Goal: Navigation & Orientation: Find specific page/section

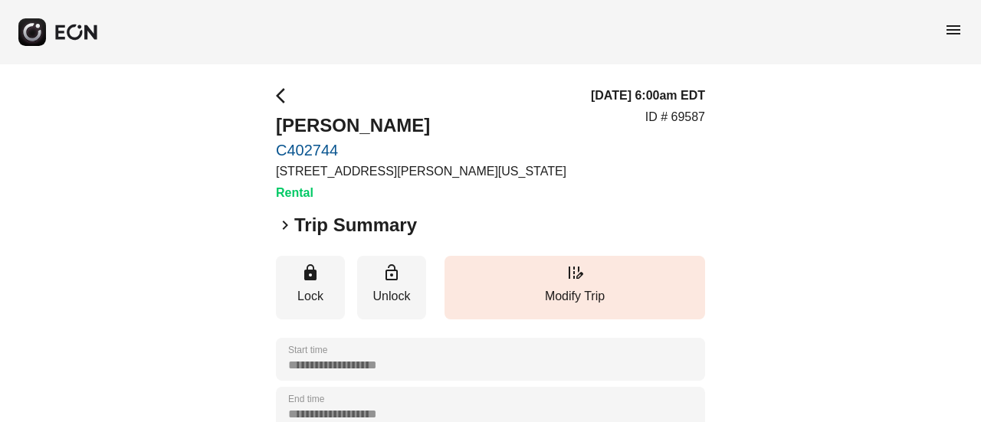
click at [29, 22] on rect "button" at bounding box center [32, 32] width 28 height 28
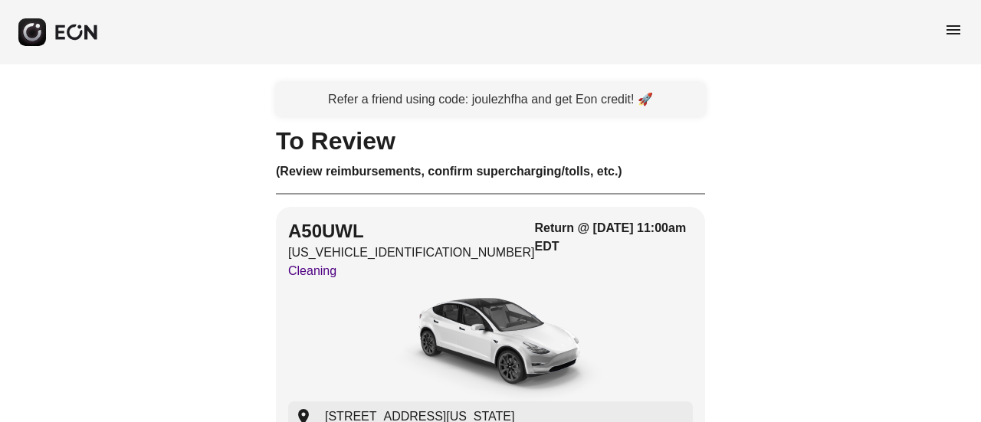
click at [951, 36] on span "menu" at bounding box center [953, 30] width 18 height 18
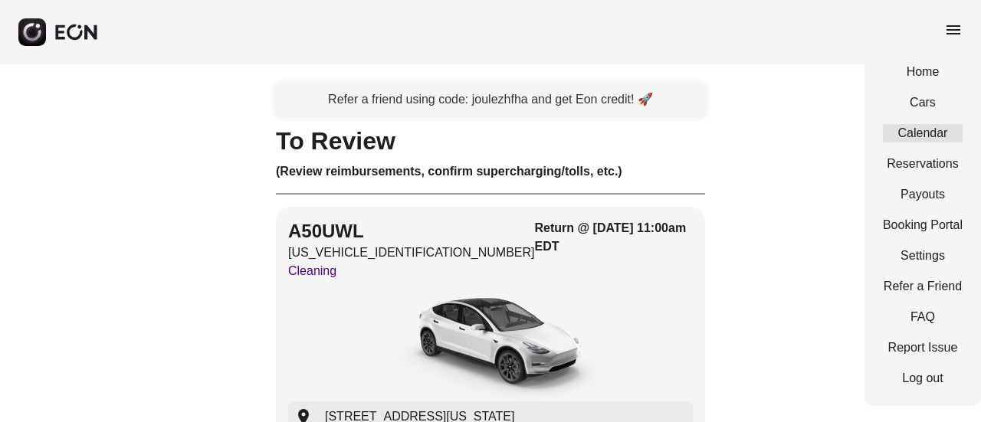
click at [939, 139] on link "Calendar" at bounding box center [923, 133] width 80 height 18
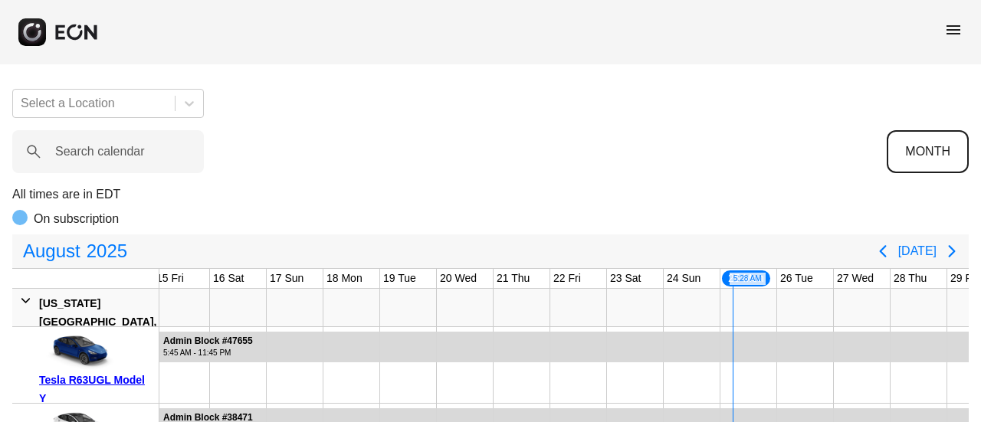
click at [954, 148] on button "MONTH" at bounding box center [928, 151] width 82 height 43
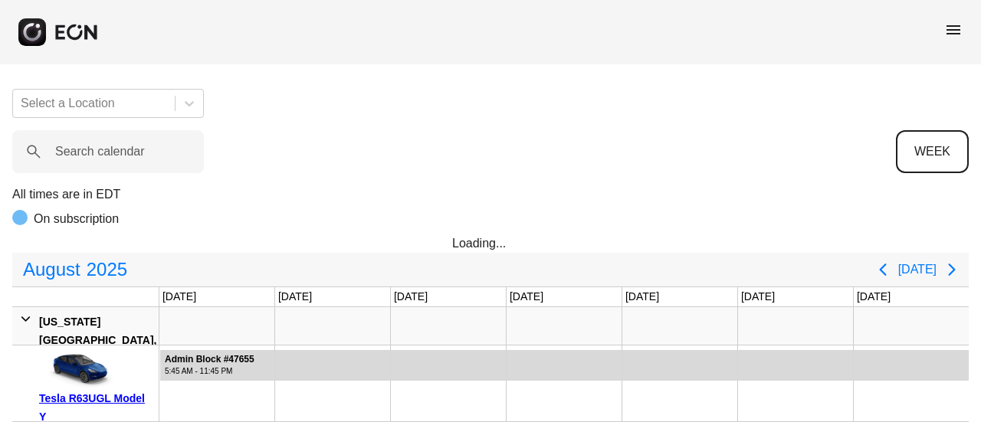
click at [931, 157] on button "WEEK" at bounding box center [932, 151] width 73 height 43
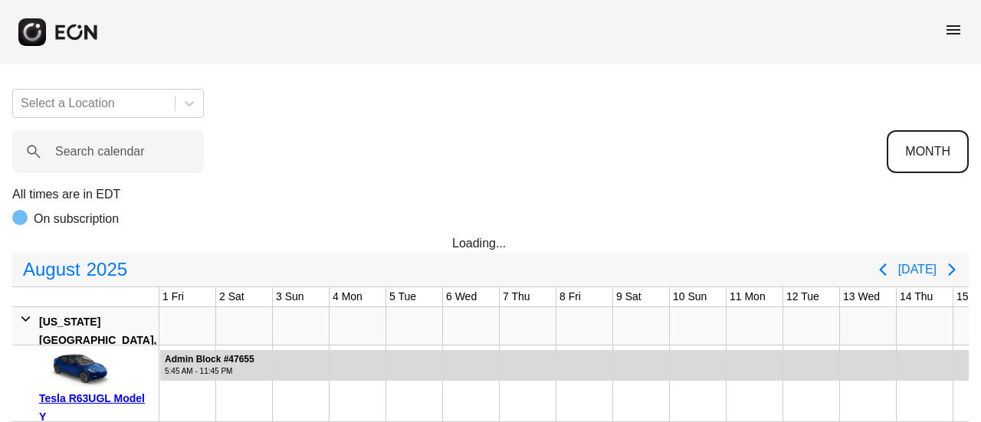
scroll to position [0, 795]
click at [938, 152] on button "MONTH" at bounding box center [928, 151] width 82 height 43
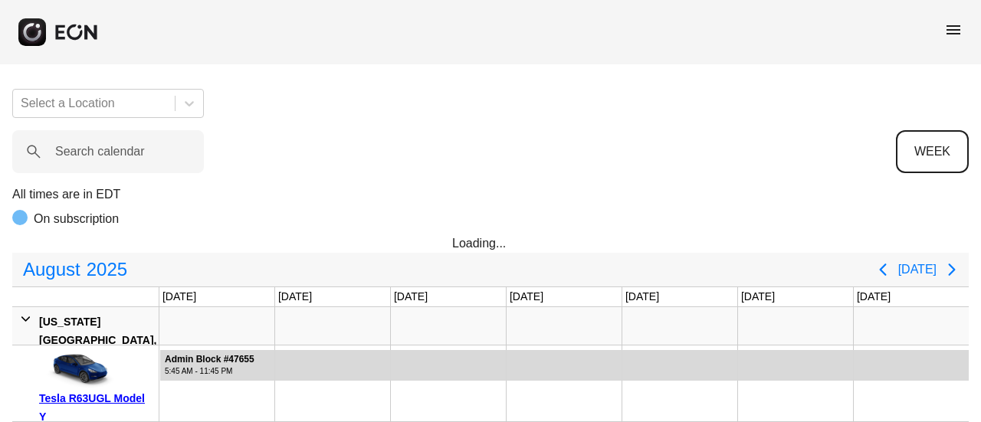
scroll to position [0, 0]
click at [941, 267] on button "Next page" at bounding box center [951, 269] width 31 height 31
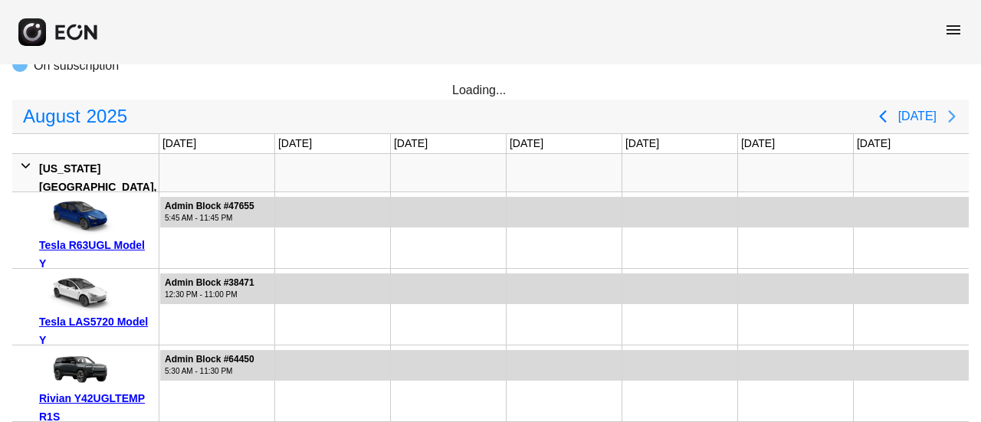
click at [953, 116] on icon "Next page" at bounding box center [951, 116] width 7 height 12
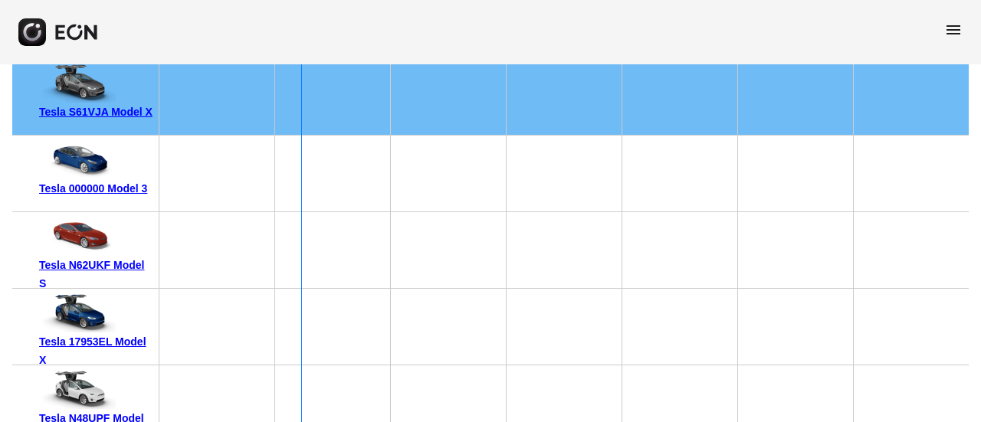
scroll to position [10440, 0]
